Goal: Transaction & Acquisition: Download file/media

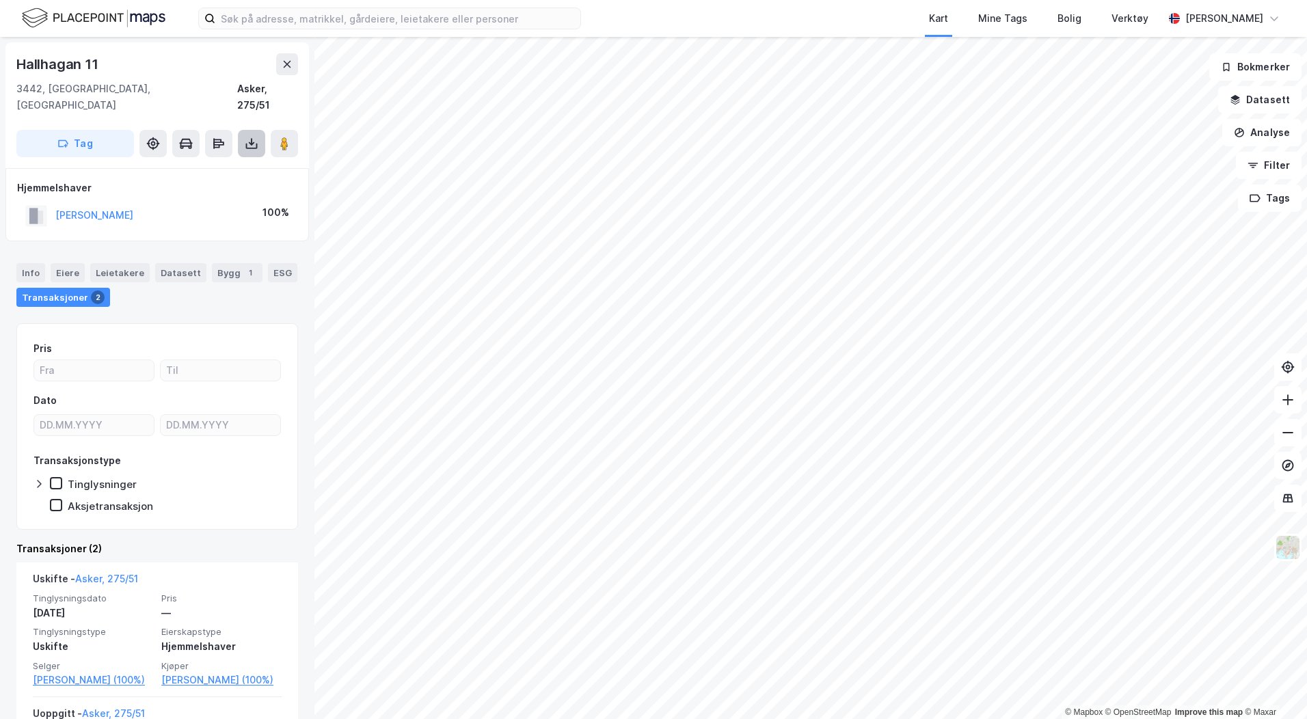
click at [248, 137] on icon at bounding box center [252, 144] width 14 height 14
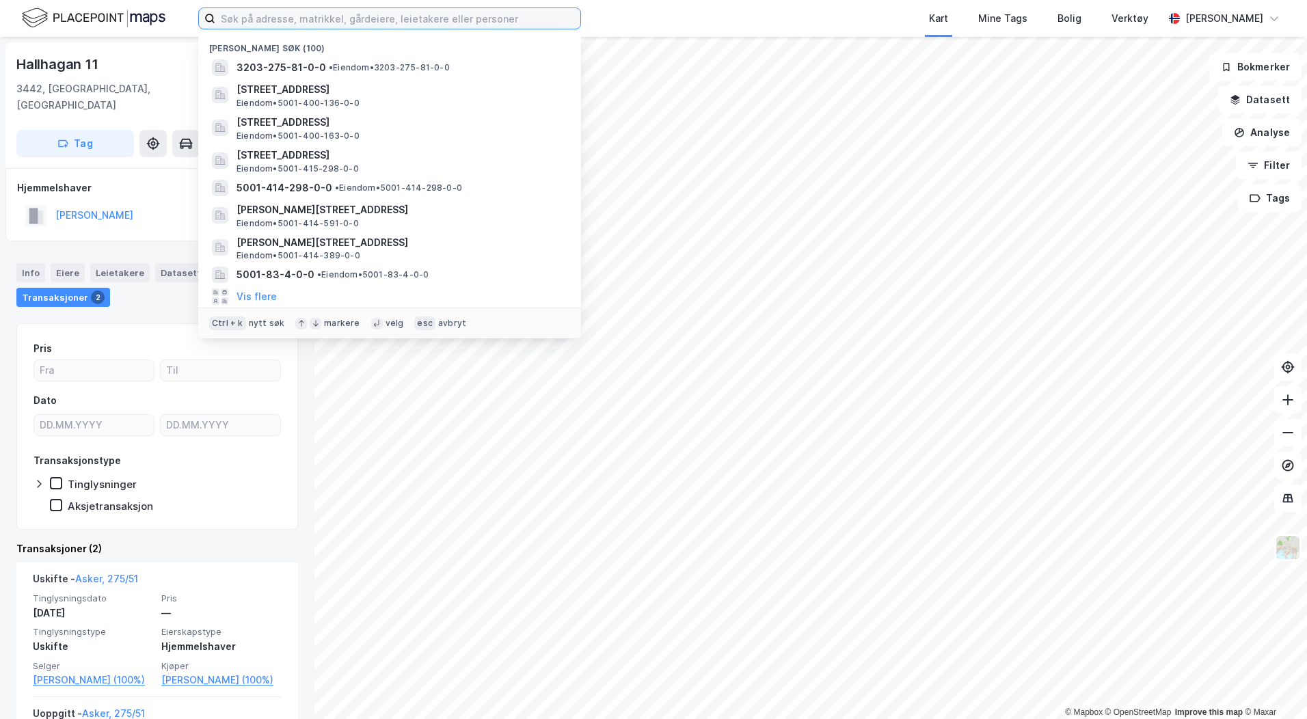
click at [261, 21] on input at bounding box center [397, 18] width 365 height 21
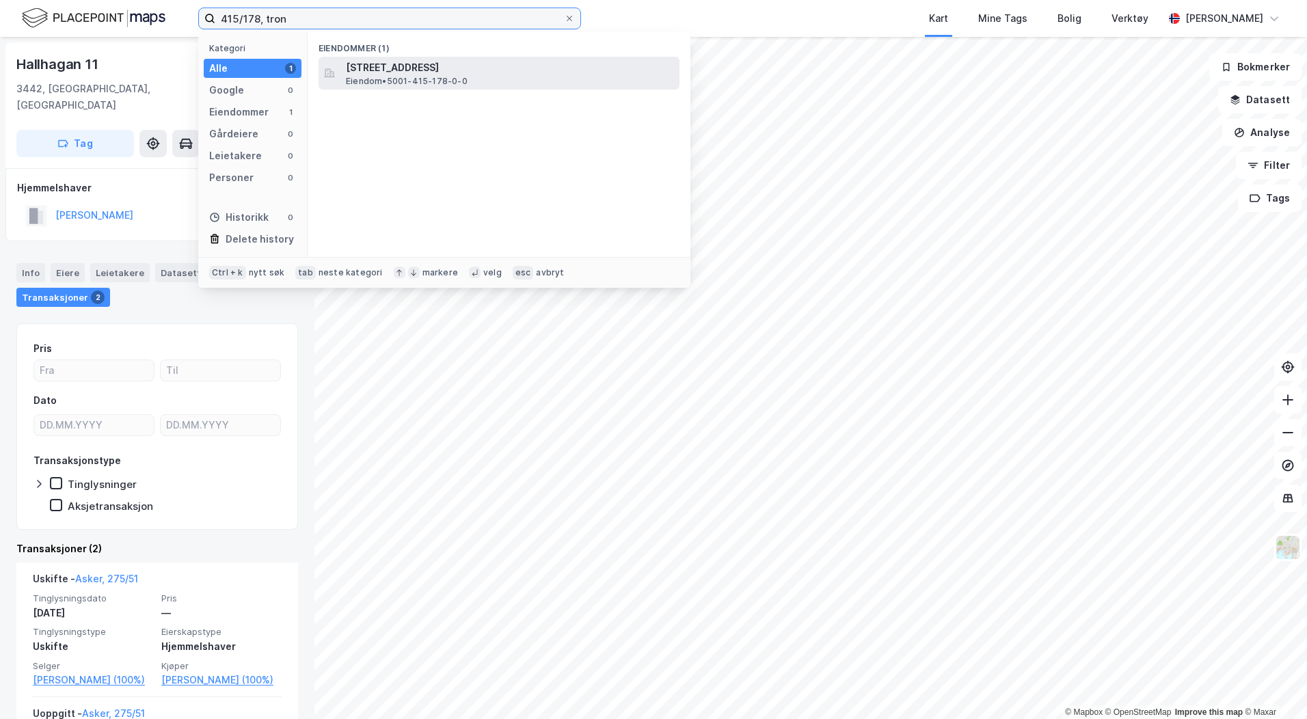
type input "415/178, tron"
click at [505, 68] on span "[STREET_ADDRESS]" at bounding box center [510, 67] width 328 height 16
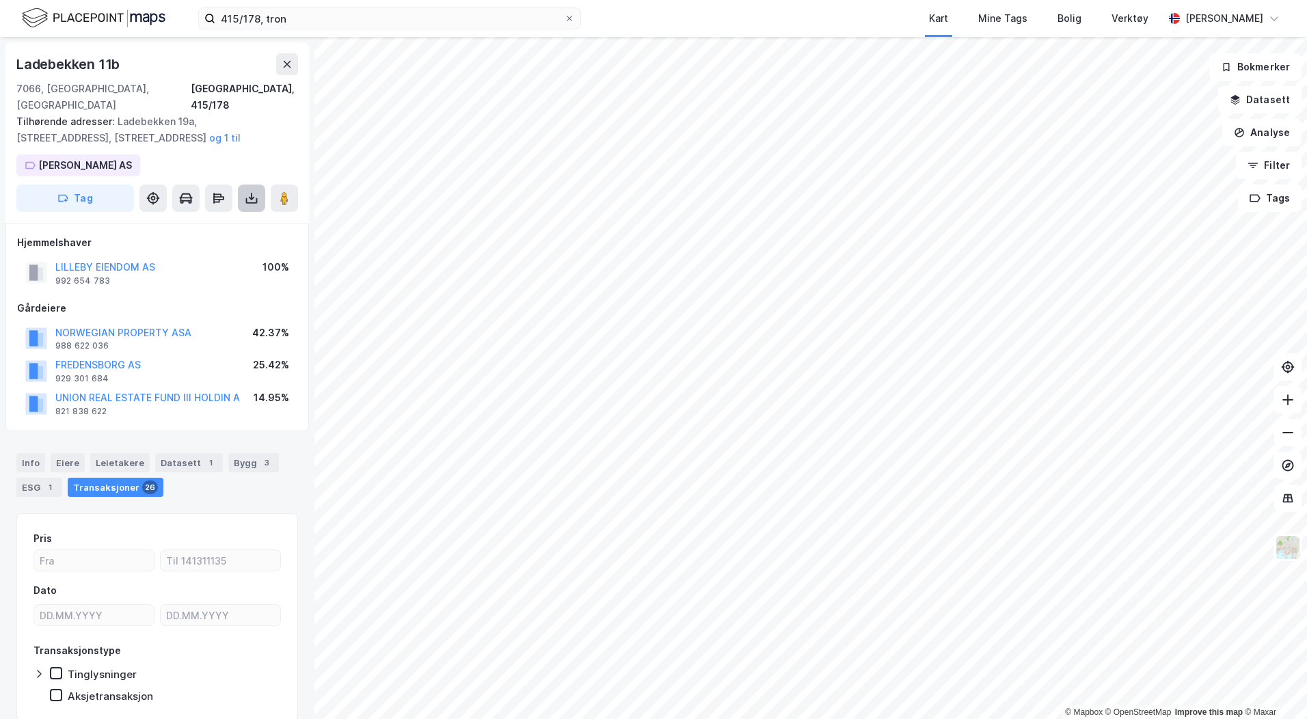
click at [250, 196] on icon at bounding box center [251, 197] width 5 height 3
click at [212, 220] on div "Last ned grunnbok" at bounding box center [183, 225] width 79 height 11
